Goal: Transaction & Acquisition: Book appointment/travel/reservation

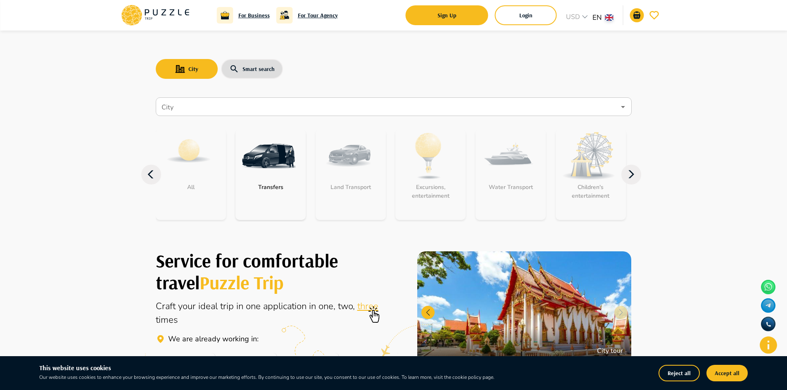
click at [290, 165] on img at bounding box center [269, 156] width 54 height 54
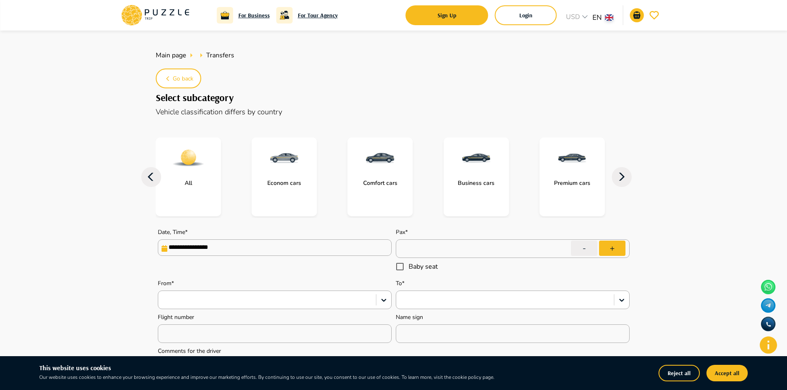
type textarea "*"
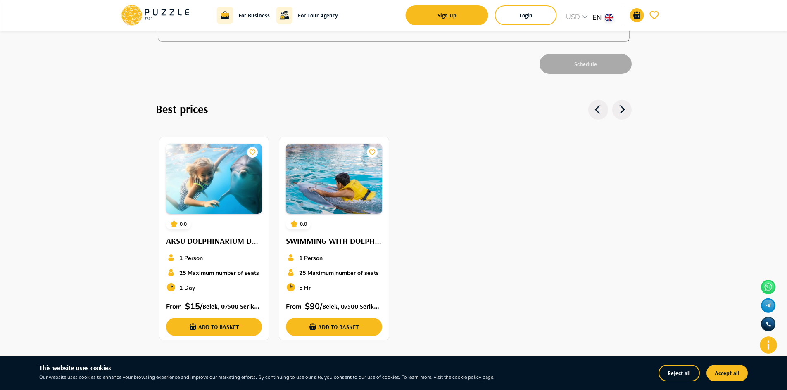
scroll to position [413, 0]
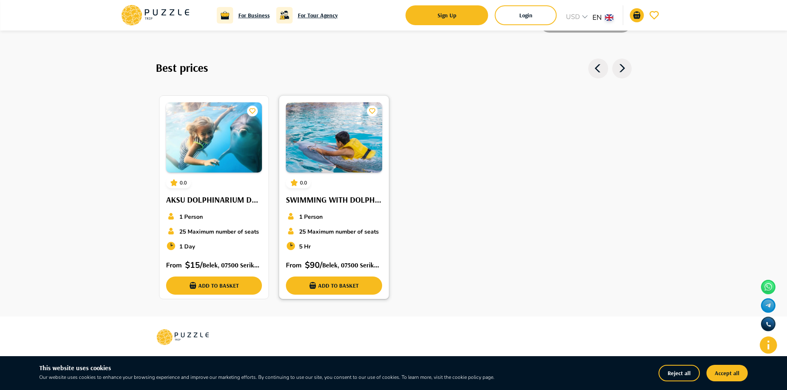
click at [342, 179] on div "0.0 SWIMMING WITH DOLPHINS AKSU DOLPHINARIUM (BELEK & [GEOGRAPHIC_DATA]) 1 Pers…" at bounding box center [333, 199] width 109 height 206
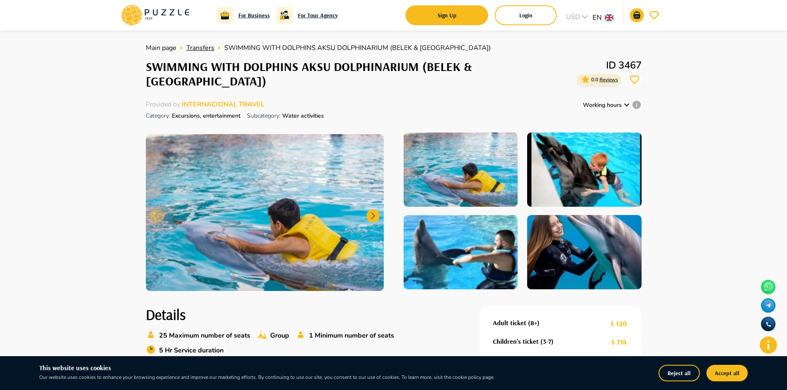
click at [200, 52] on link "Transfers" at bounding box center [200, 48] width 28 height 10
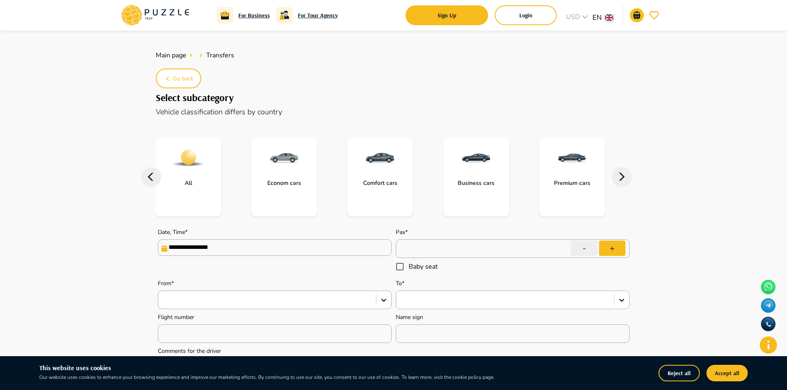
click at [284, 166] on img at bounding box center [284, 158] width 33 height 33
type textarea "*"
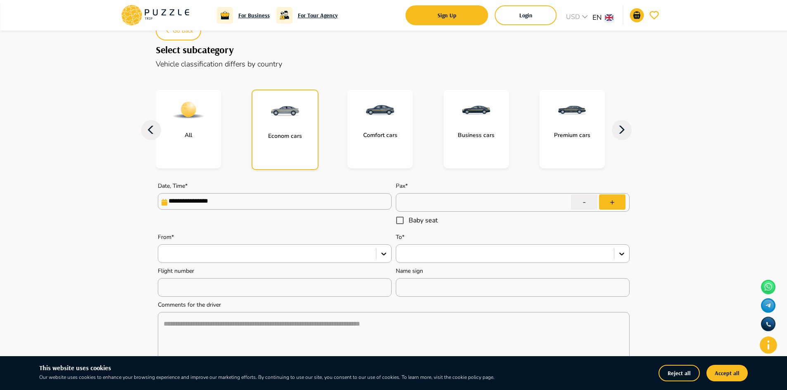
scroll to position [124, 0]
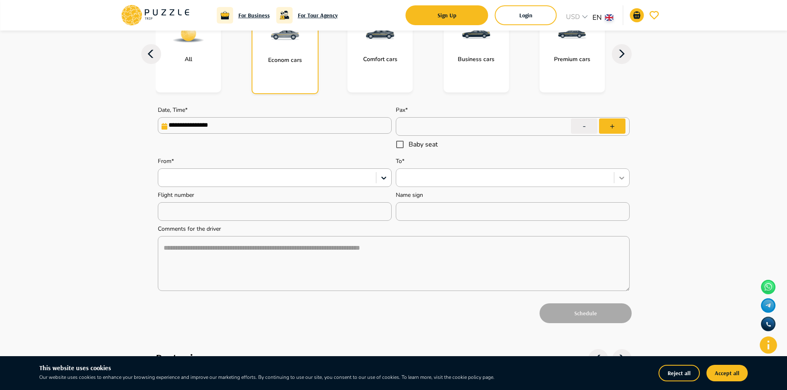
click at [622, 178] on icon at bounding box center [622, 178] width 8 height 8
click at [513, 223] on div "**********" at bounding box center [394, 194] width 476 height 197
click at [567, 318] on div "Schedule" at bounding box center [394, 314] width 476 height 24
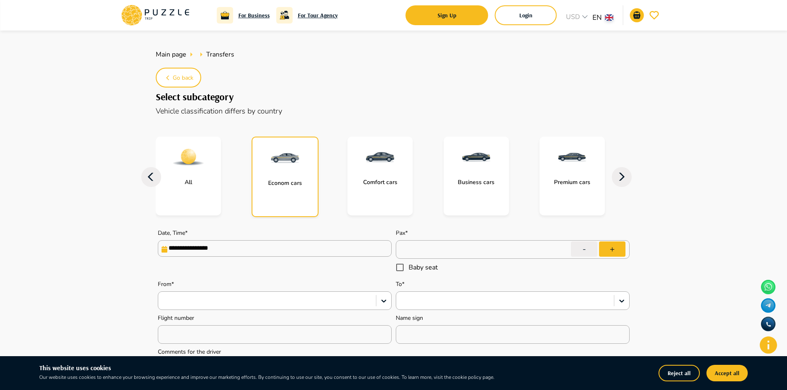
scroll to position [0, 0]
click at [169, 17] on icon at bounding box center [155, 15] width 70 height 21
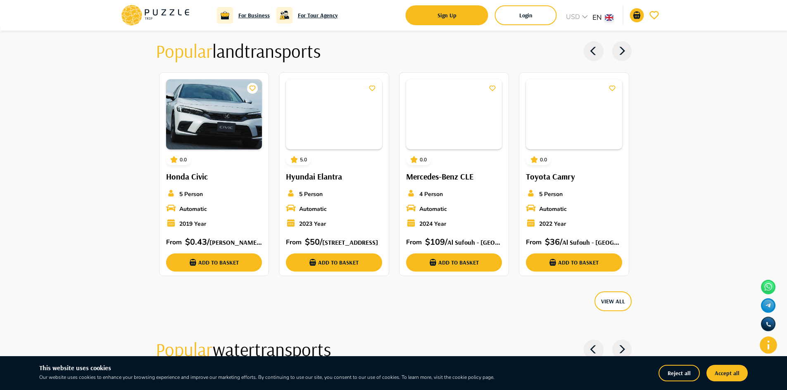
scroll to position [867, 0]
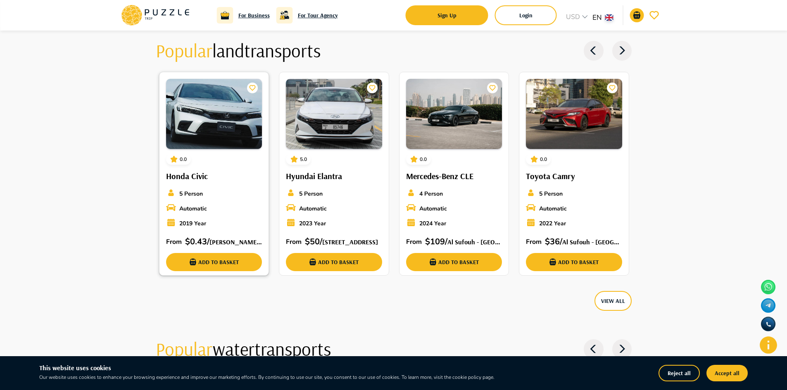
click at [233, 105] on img at bounding box center [214, 114] width 96 height 70
